Goal: Find specific page/section: Find specific page/section

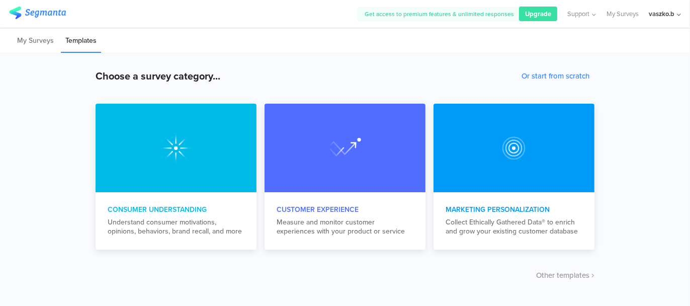
click at [659, 16] on div "vaszko.b" at bounding box center [662, 14] width 26 height 10
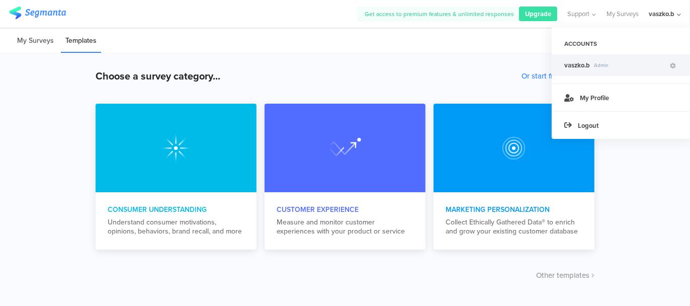
click at [25, 38] on li "My Surveys" at bounding box center [36, 41] width 46 height 24
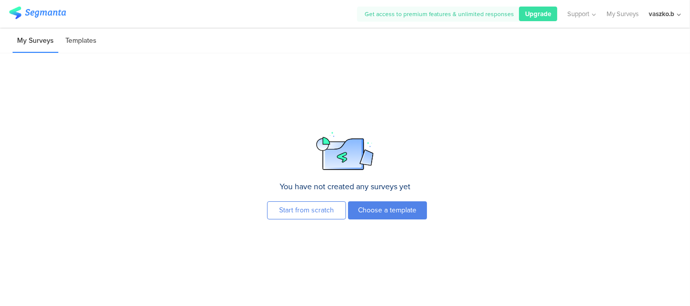
click at [80, 40] on li "Templates" at bounding box center [81, 41] width 40 height 24
